Goal: Communication & Community: Answer question/provide support

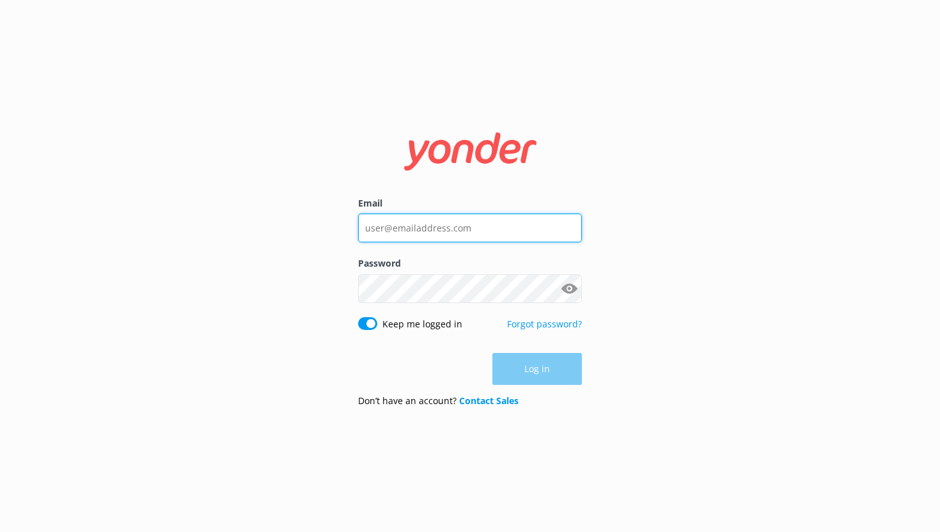
type input "[PERSON_NAME][EMAIL_ADDRESS][DOMAIN_NAME]"
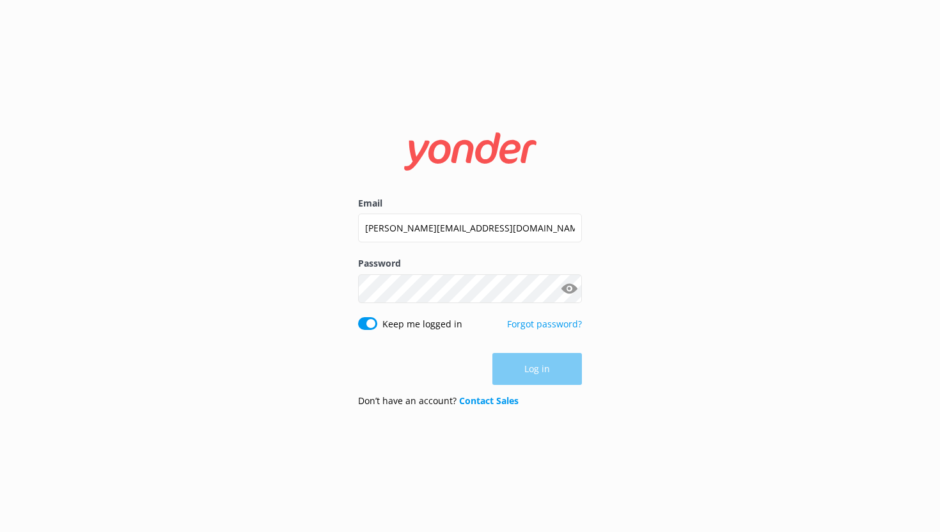
click at [526, 372] on div "Log in" at bounding box center [470, 369] width 224 height 32
click at [526, 372] on button "Log in" at bounding box center [537, 370] width 90 height 32
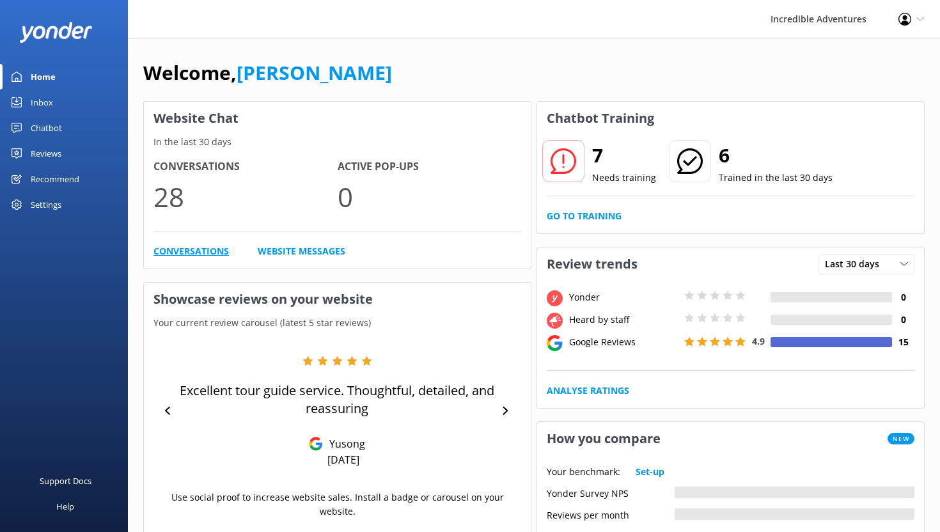
click at [182, 245] on link "Conversations" at bounding box center [190, 251] width 75 height 14
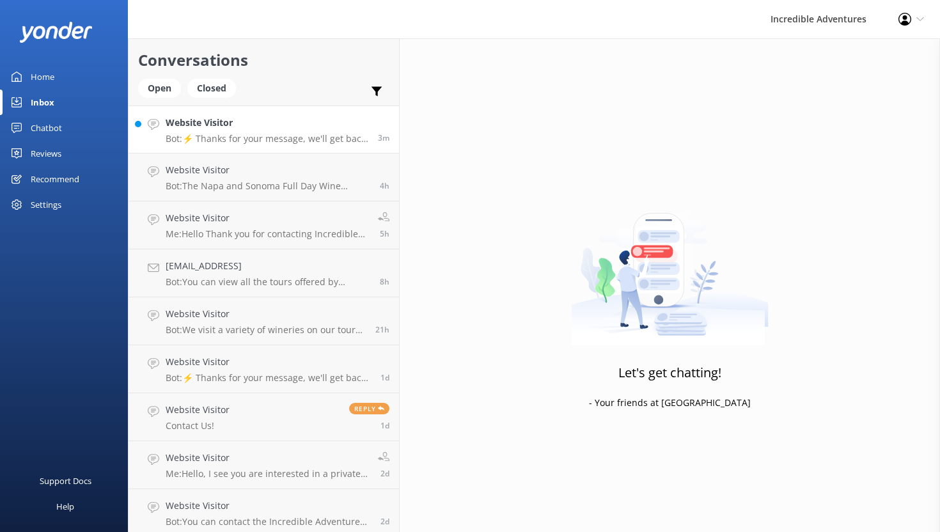
click at [274, 136] on p "Bot: ⚡ Thanks for your message, we'll get back to you as soon as we can. You're…" at bounding box center [267, 139] width 203 height 12
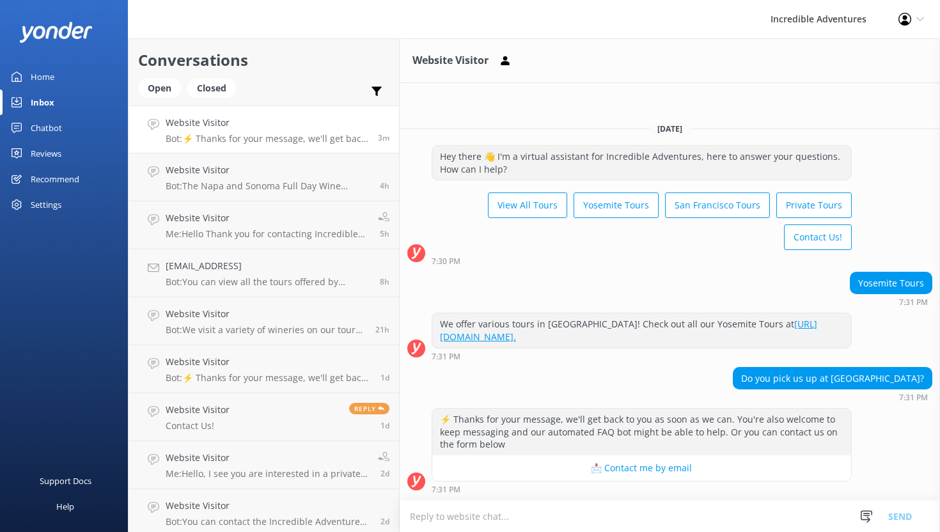
click at [577, 516] on textarea at bounding box center [670, 516] width 540 height 31
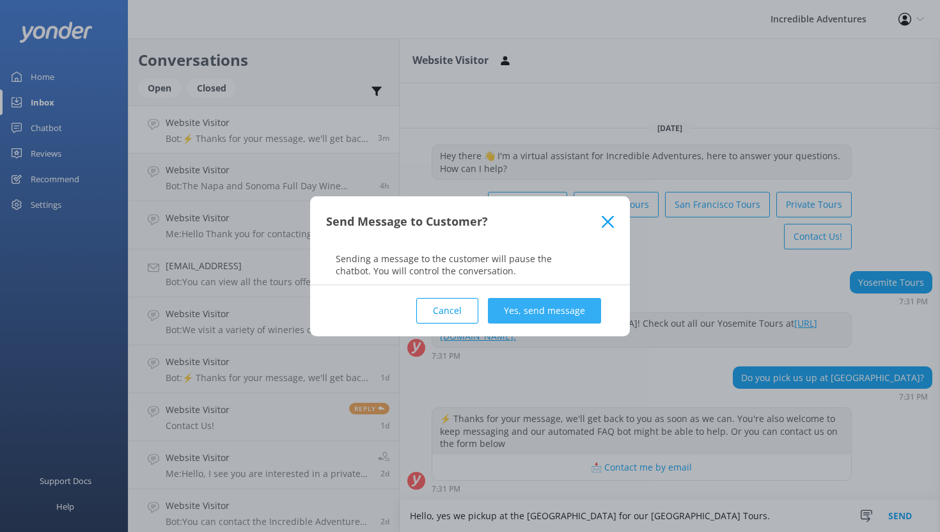
type textarea "Hello, yes we pickup at the [GEOGRAPHIC_DATA] for our [GEOGRAPHIC_DATA] Tours."
click at [556, 309] on button "Yes, send message" at bounding box center [544, 311] width 113 height 26
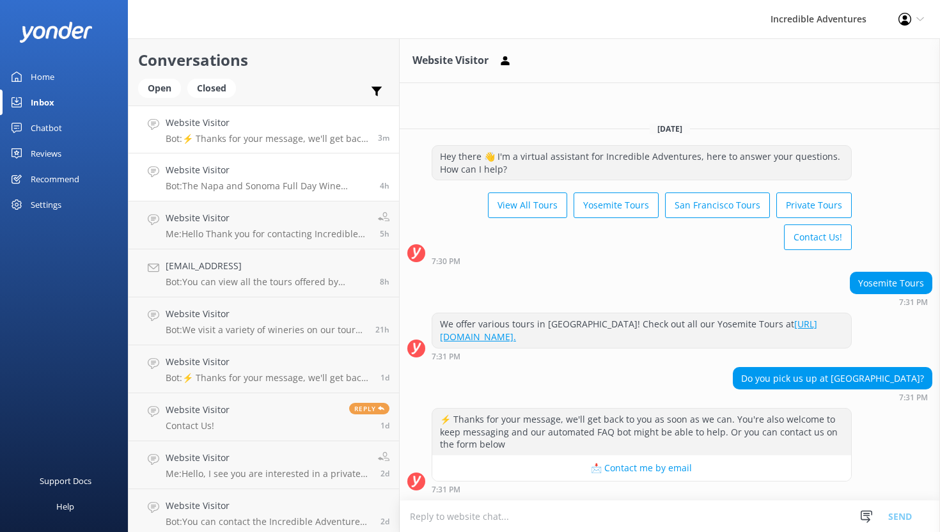
click at [272, 176] on h4 "Website Visitor" at bounding box center [268, 170] width 205 height 14
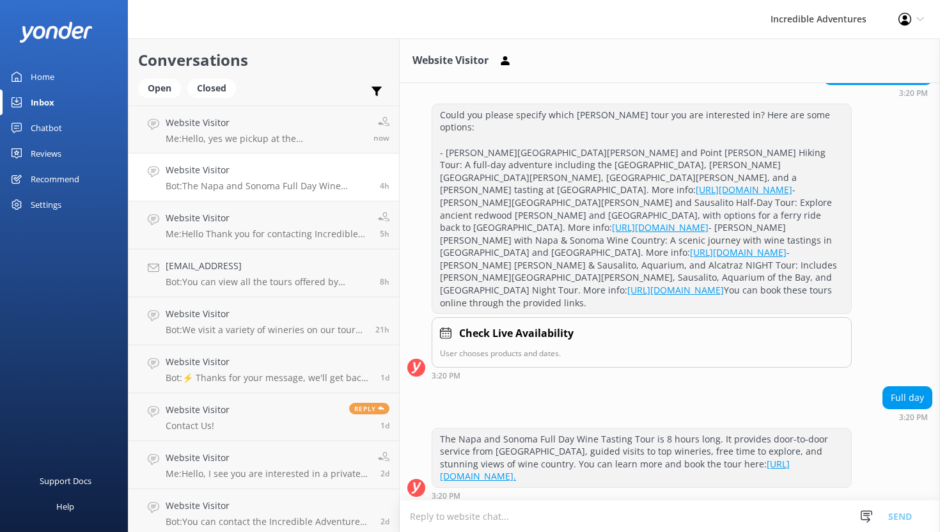
scroll to position [187, 0]
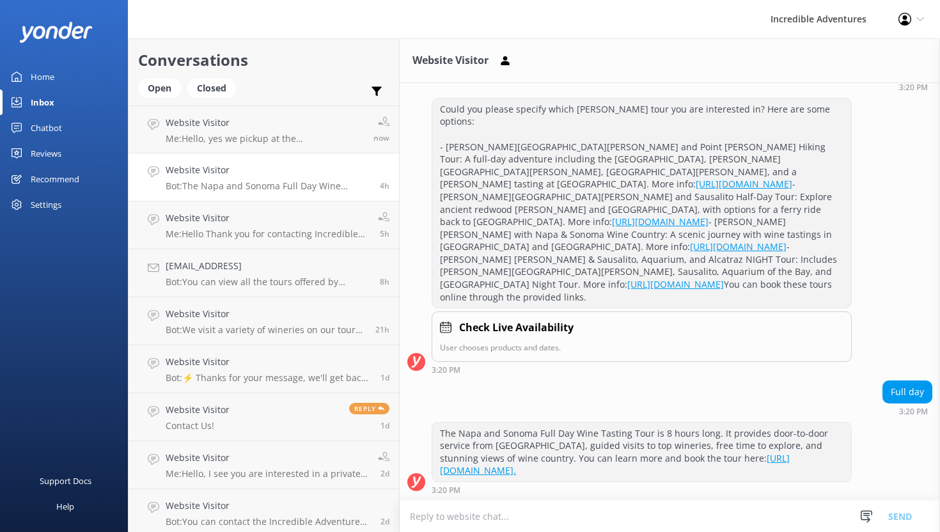
click at [596, 506] on textarea at bounding box center [670, 516] width 540 height 31
type textarea "H"
click at [255, 132] on div "Website Visitor Me: Hello, yes we pickup at the [GEOGRAPHIC_DATA] for our [GEOG…" at bounding box center [267, 129] width 203 height 27
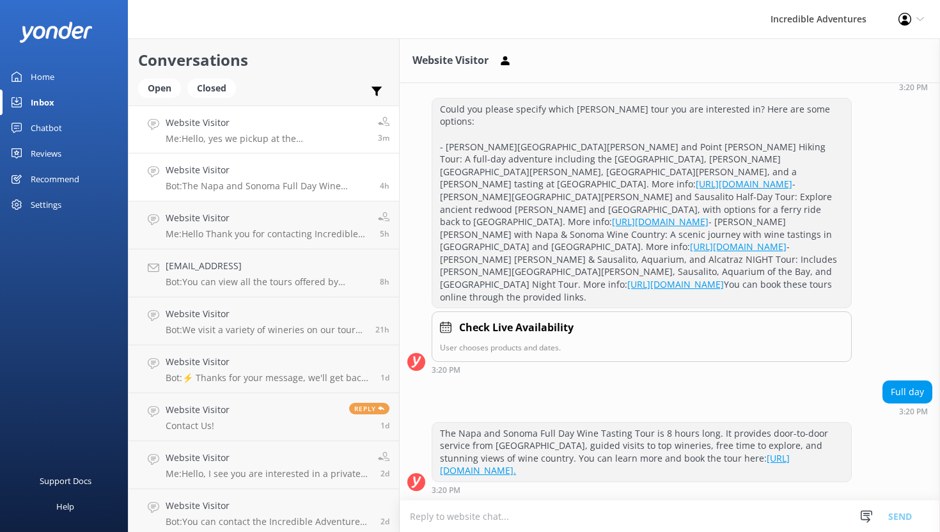
scroll to position [54, 0]
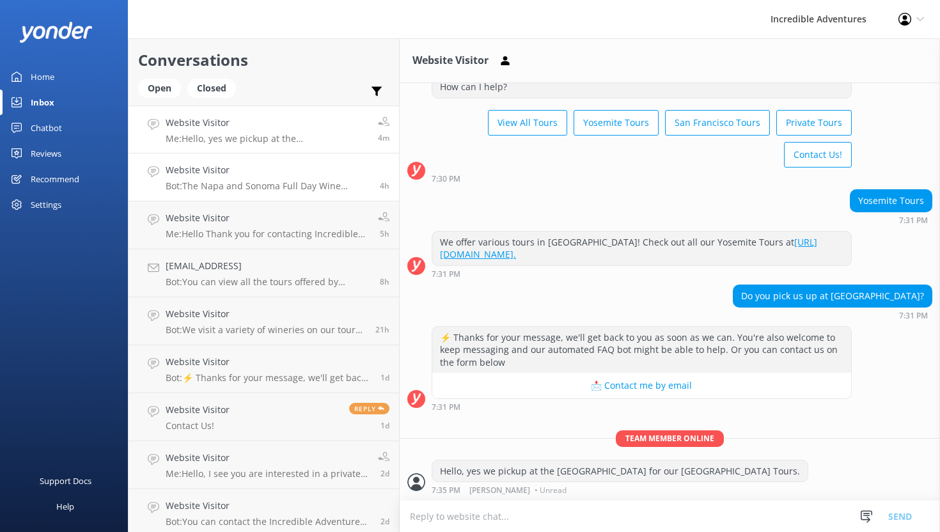
click at [268, 178] on div "Website Visitor Bot: The Napa and Sonoma Full Day Wine Tasting Tour is 8 hours …" at bounding box center [268, 177] width 205 height 28
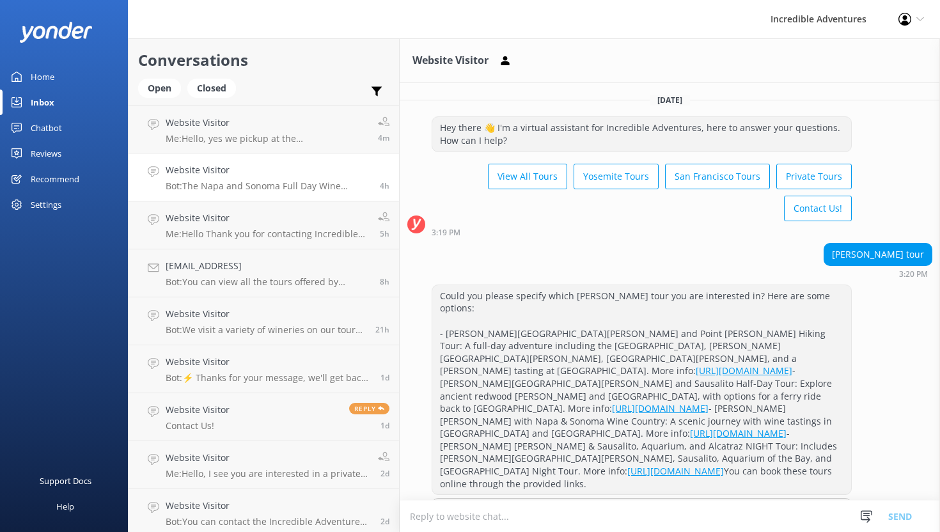
scroll to position [187, 0]
